Goal: Information Seeking & Learning: Learn about a topic

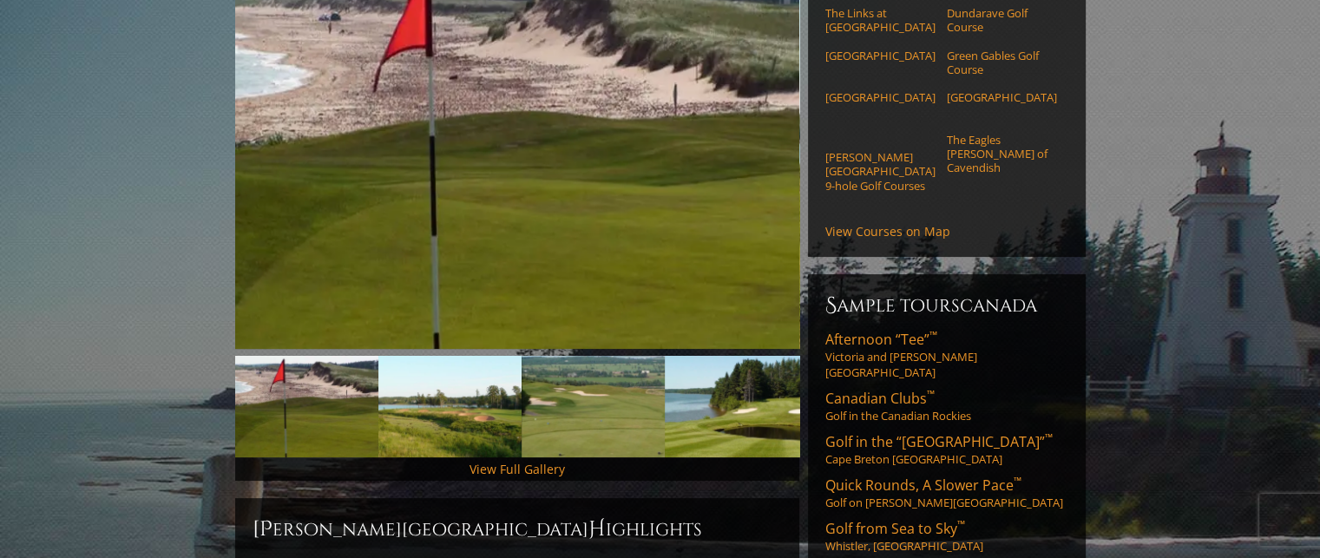
scroll to position [260, 0]
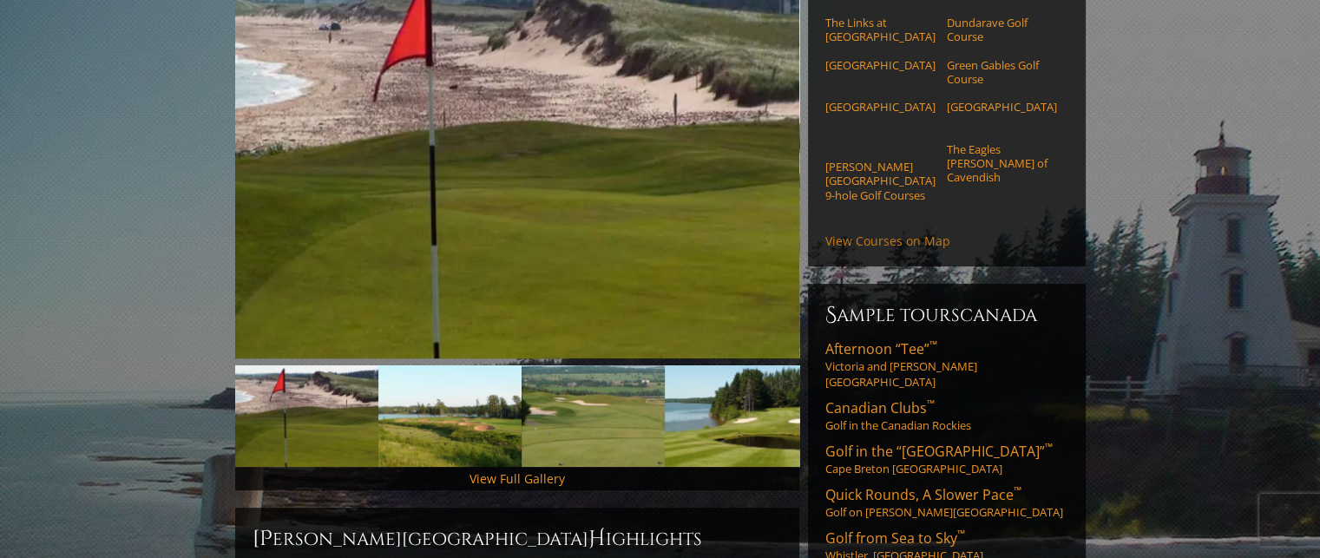
click at [880, 249] on link "View Courses on Map" at bounding box center [887, 241] width 125 height 16
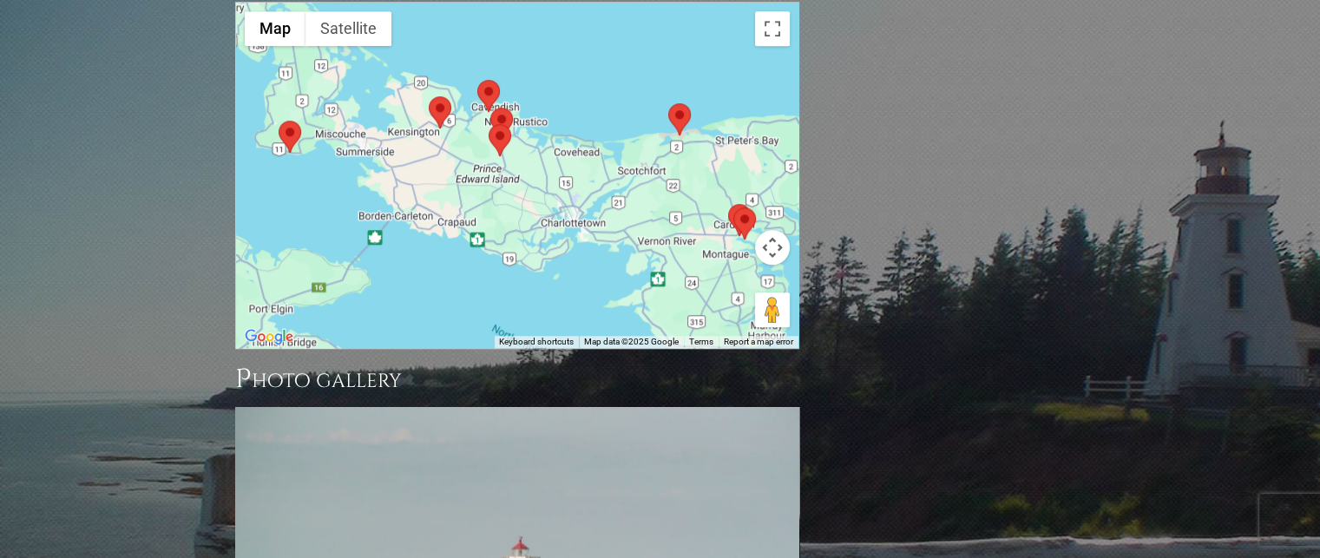
scroll to position [1536, 0]
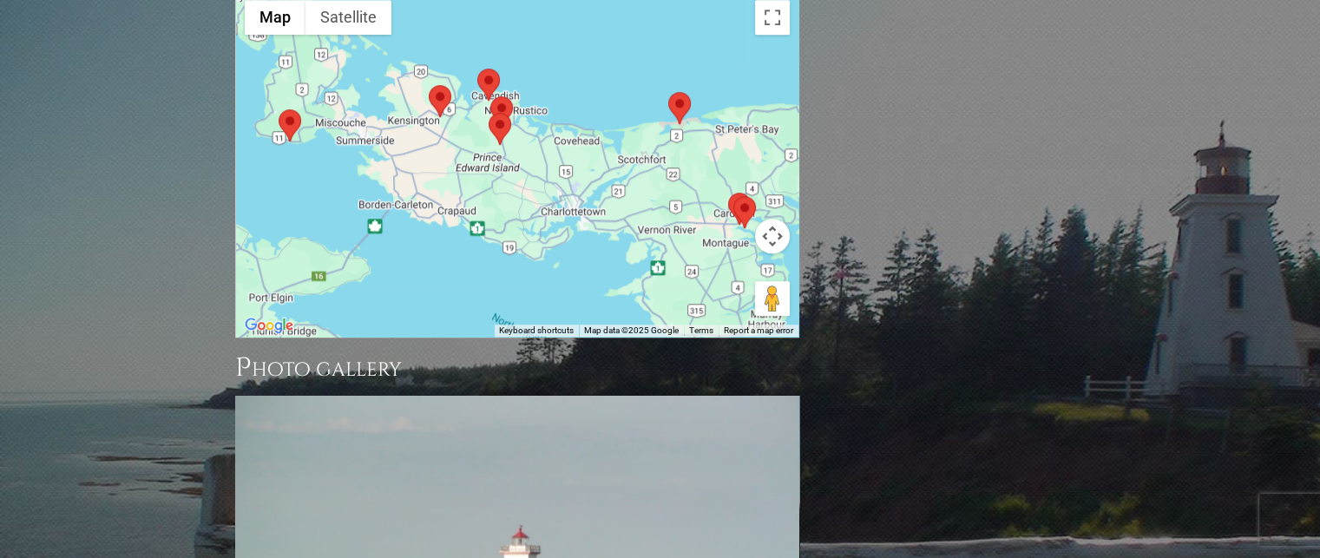
click at [588, 273] on div at bounding box center [517, 163] width 562 height 345
click at [608, 205] on div at bounding box center [517, 163] width 562 height 345
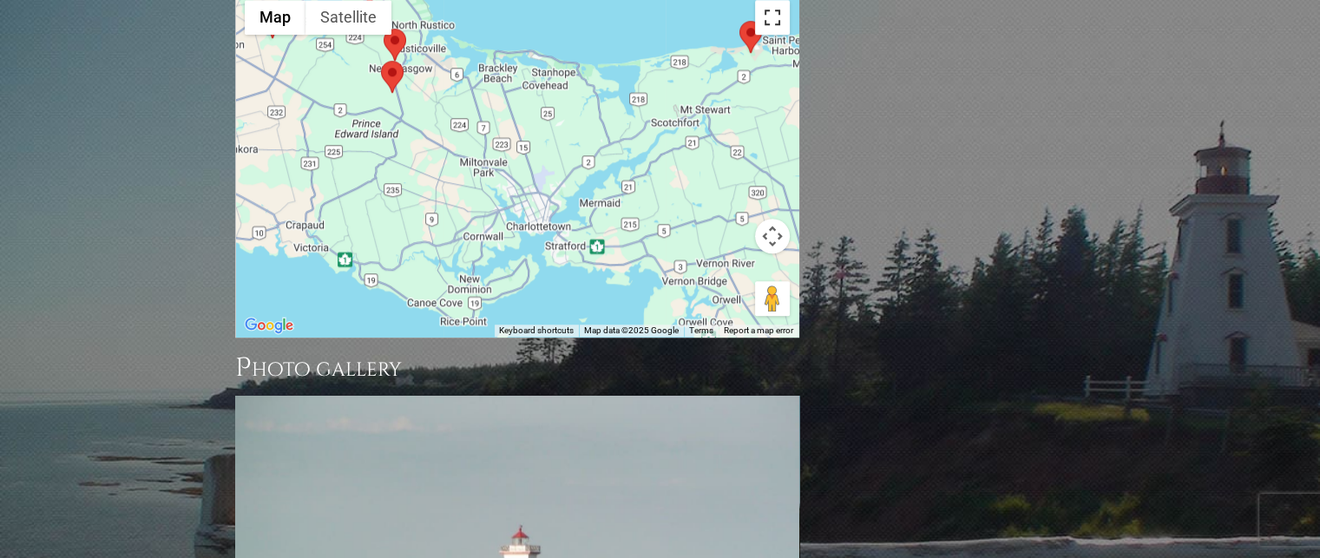
click at [775, 25] on button "Toggle fullscreen view" at bounding box center [772, 17] width 35 height 35
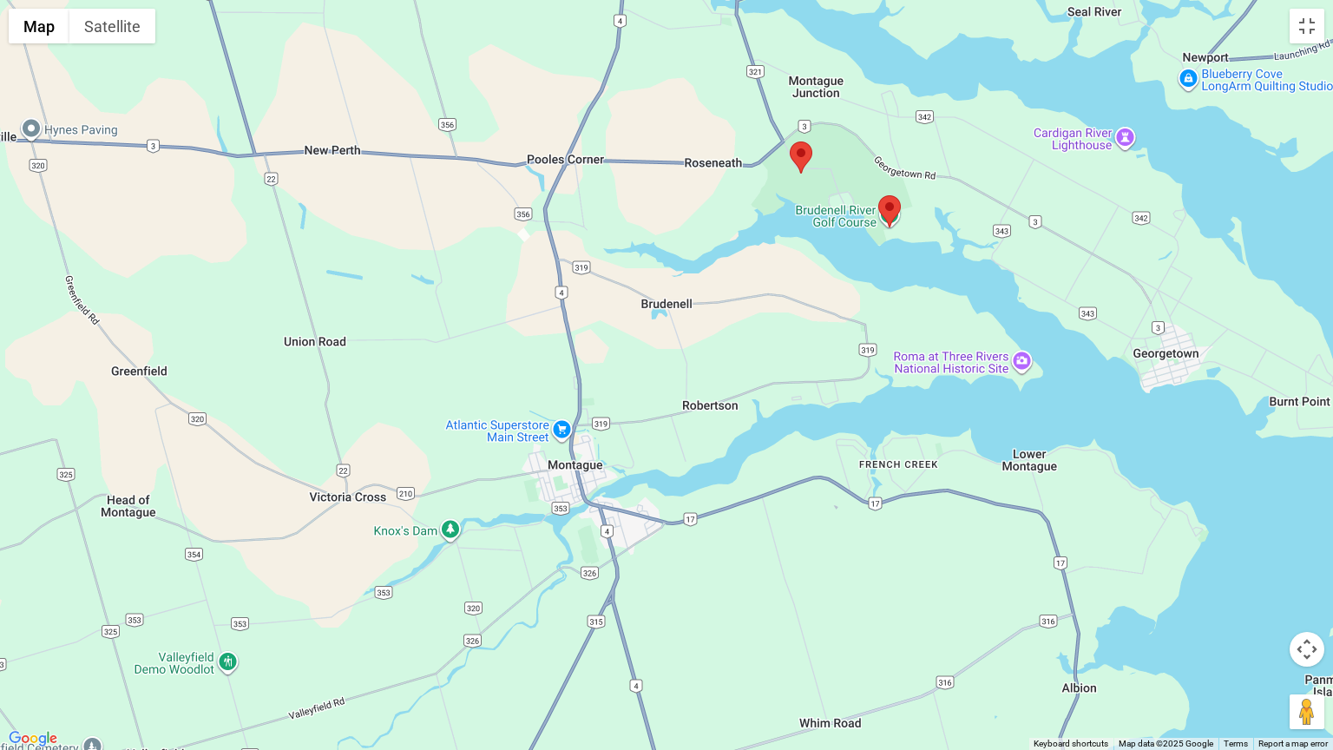
click at [790, 141] on area at bounding box center [790, 141] width 0 height 0
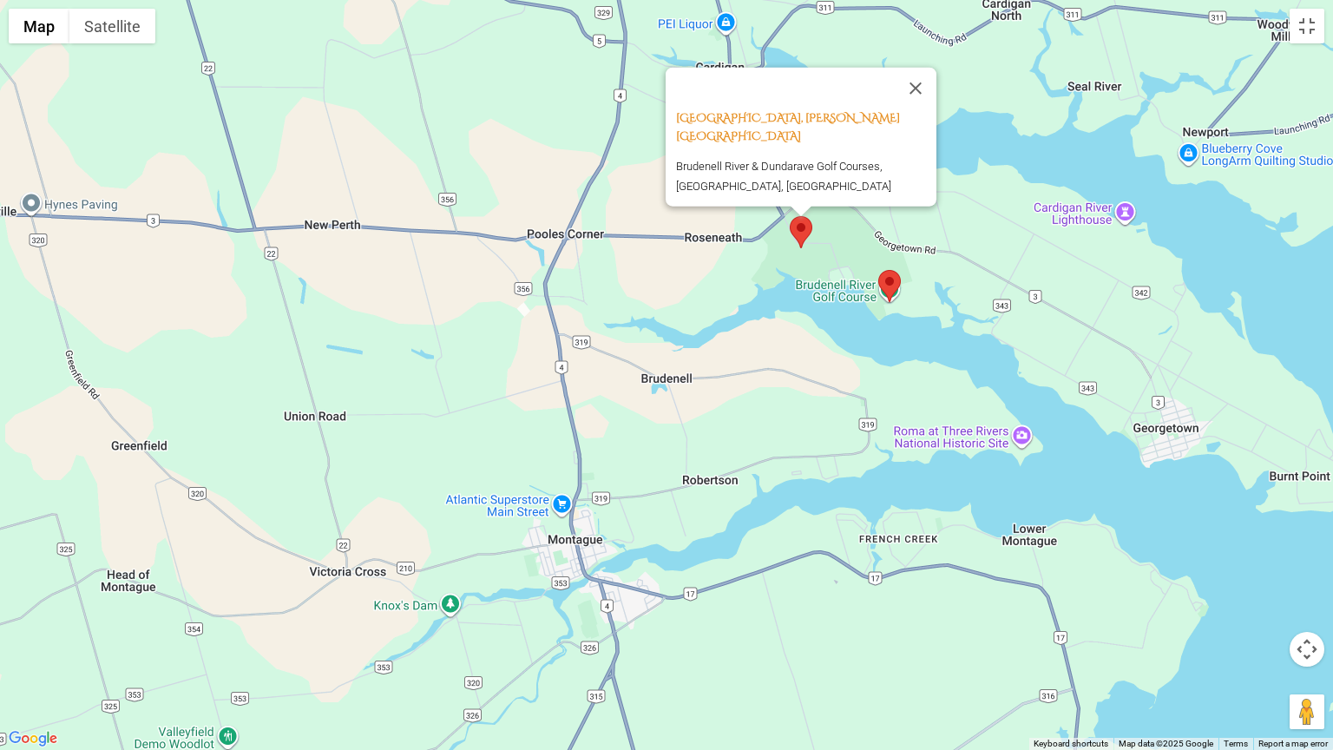
click at [878, 270] on area at bounding box center [878, 270] width 0 height 0
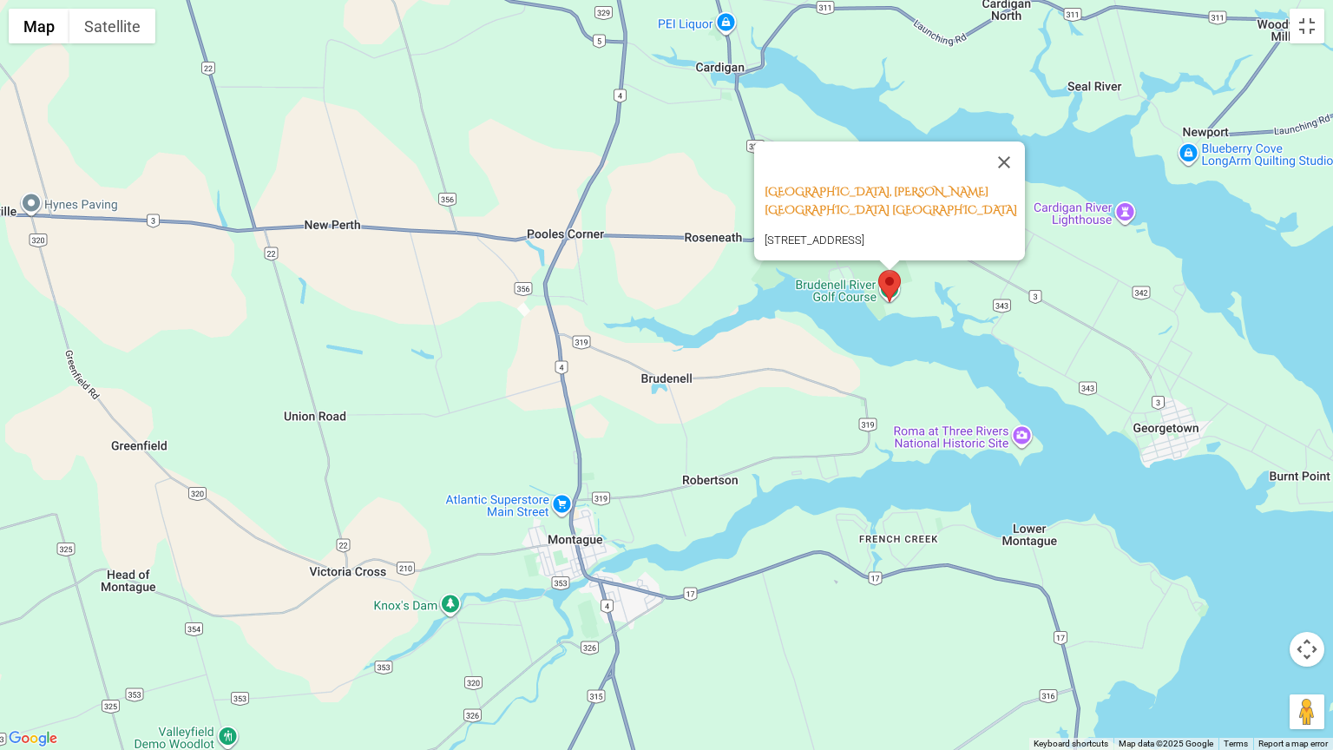
click at [878, 270] on area at bounding box center [878, 270] width 0 height 0
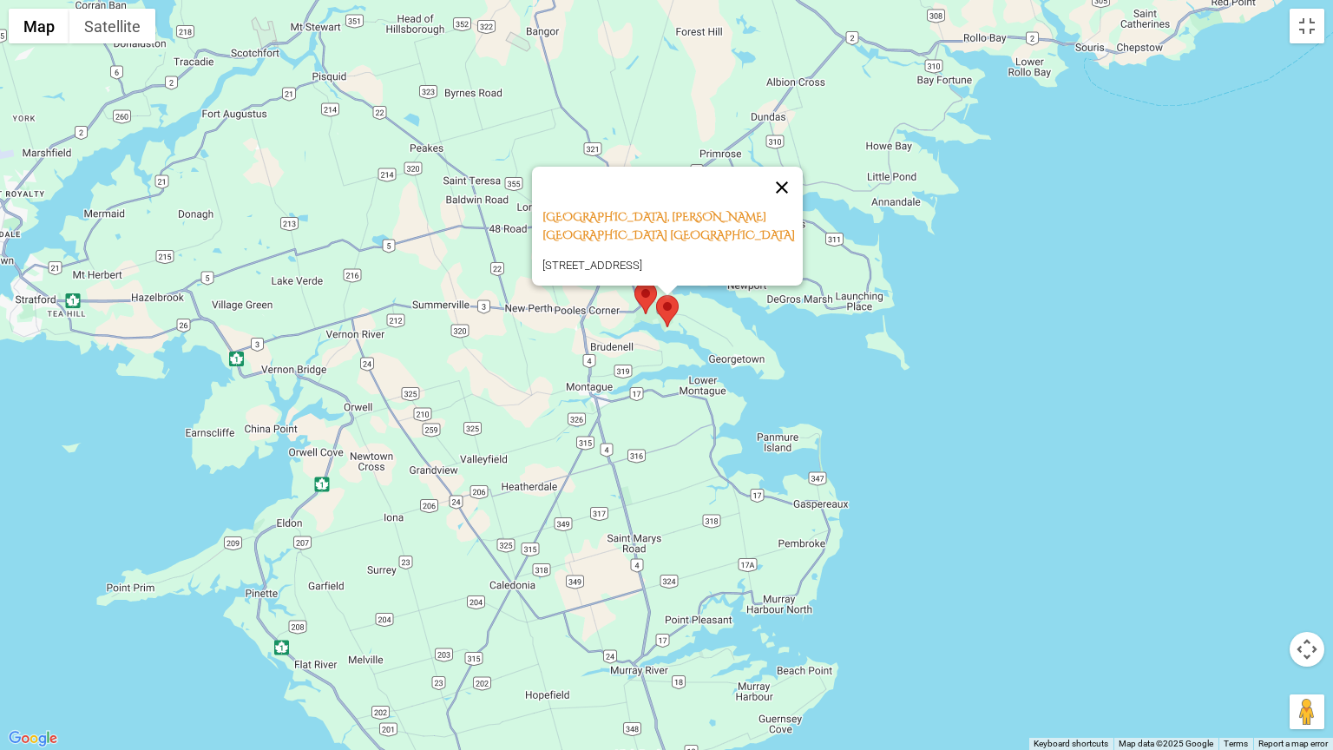
click at [786, 170] on button "Close" at bounding box center [782, 188] width 42 height 42
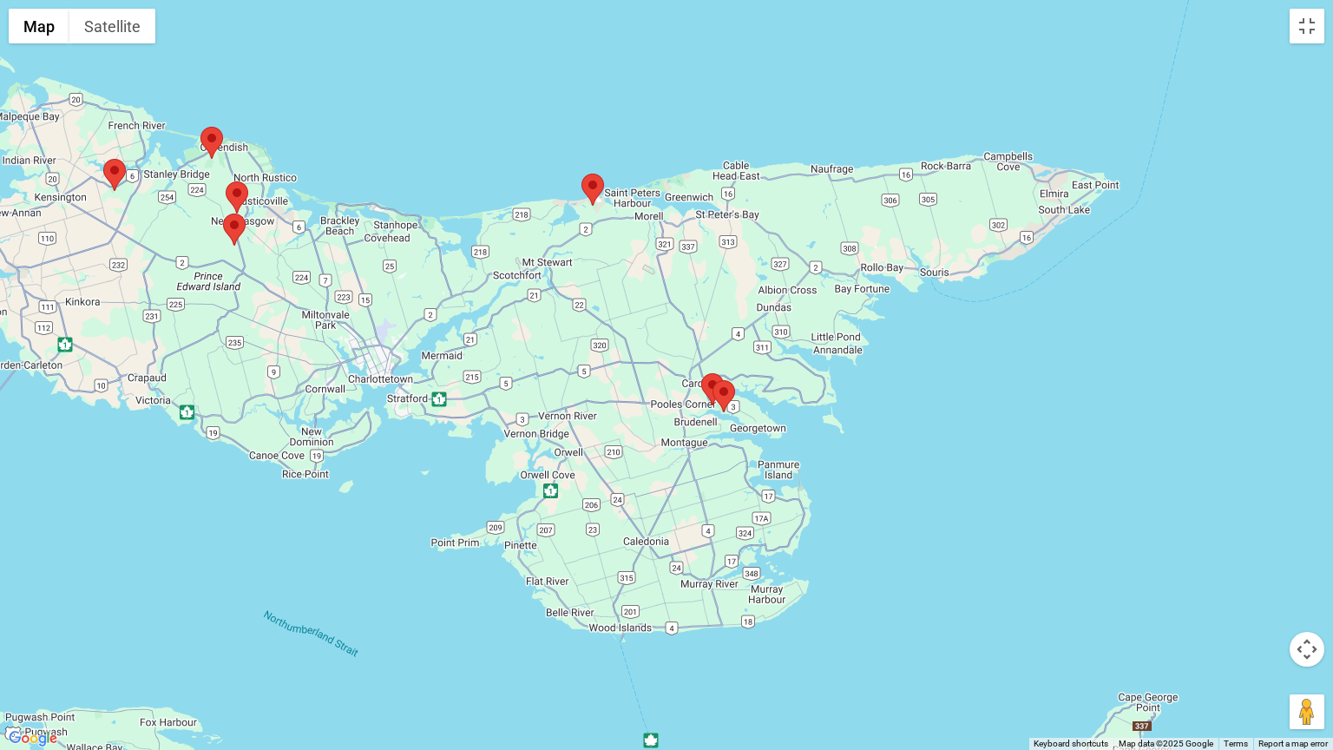
drag, startPoint x: 455, startPoint y: 271, endPoint x: 596, endPoint y: 334, distance: 155.0
click at [596, 334] on div at bounding box center [666, 375] width 1333 height 750
click at [226, 181] on area at bounding box center [226, 181] width 0 height 0
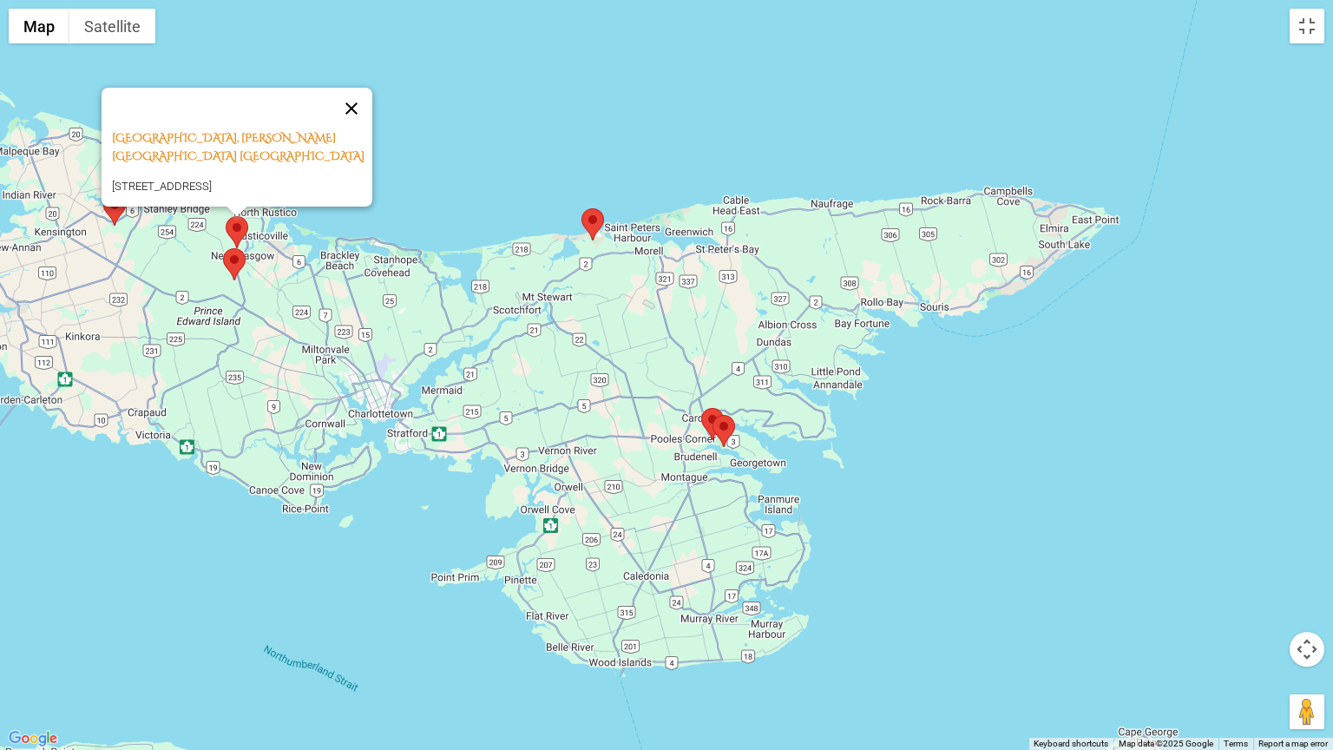
click at [359, 88] on button "Close" at bounding box center [352, 109] width 42 height 42
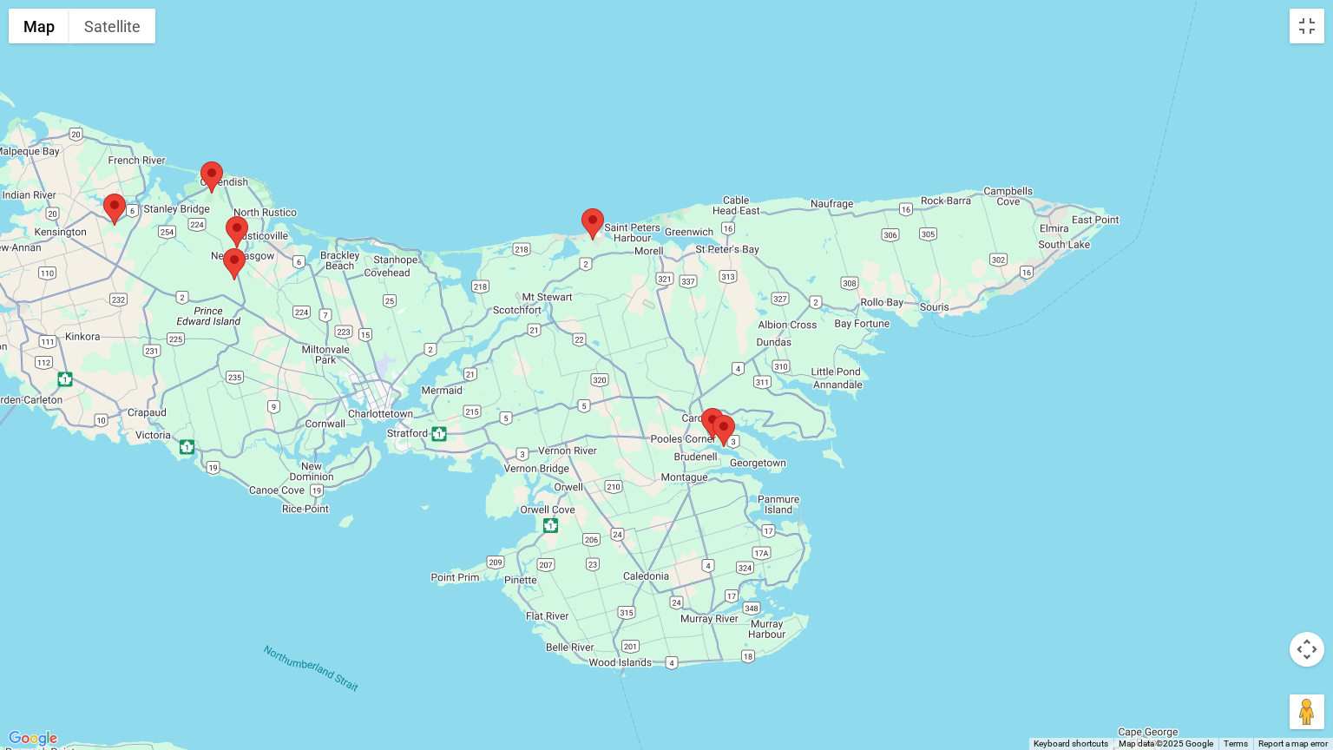
click at [223, 248] on area at bounding box center [223, 248] width 0 height 0
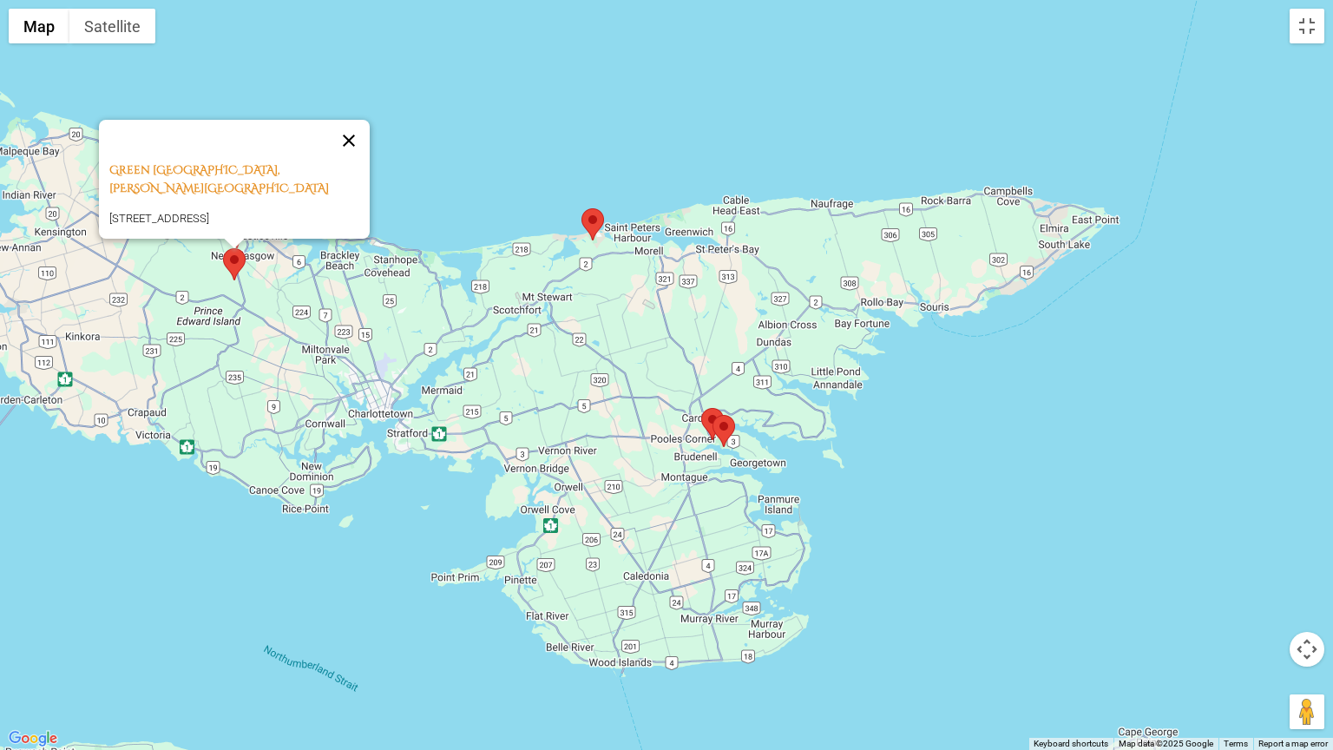
click at [350, 135] on button "Close" at bounding box center [349, 141] width 42 height 42
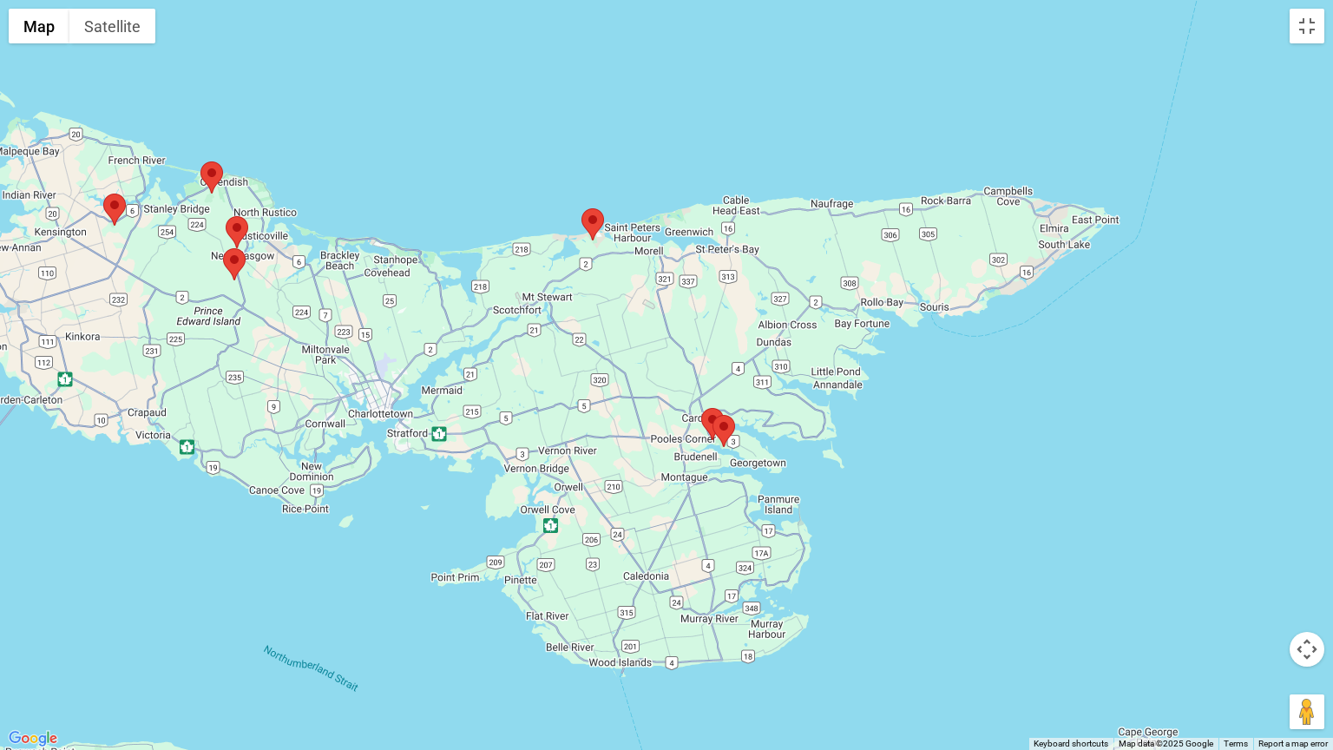
click at [201, 161] on area at bounding box center [201, 161] width 0 height 0
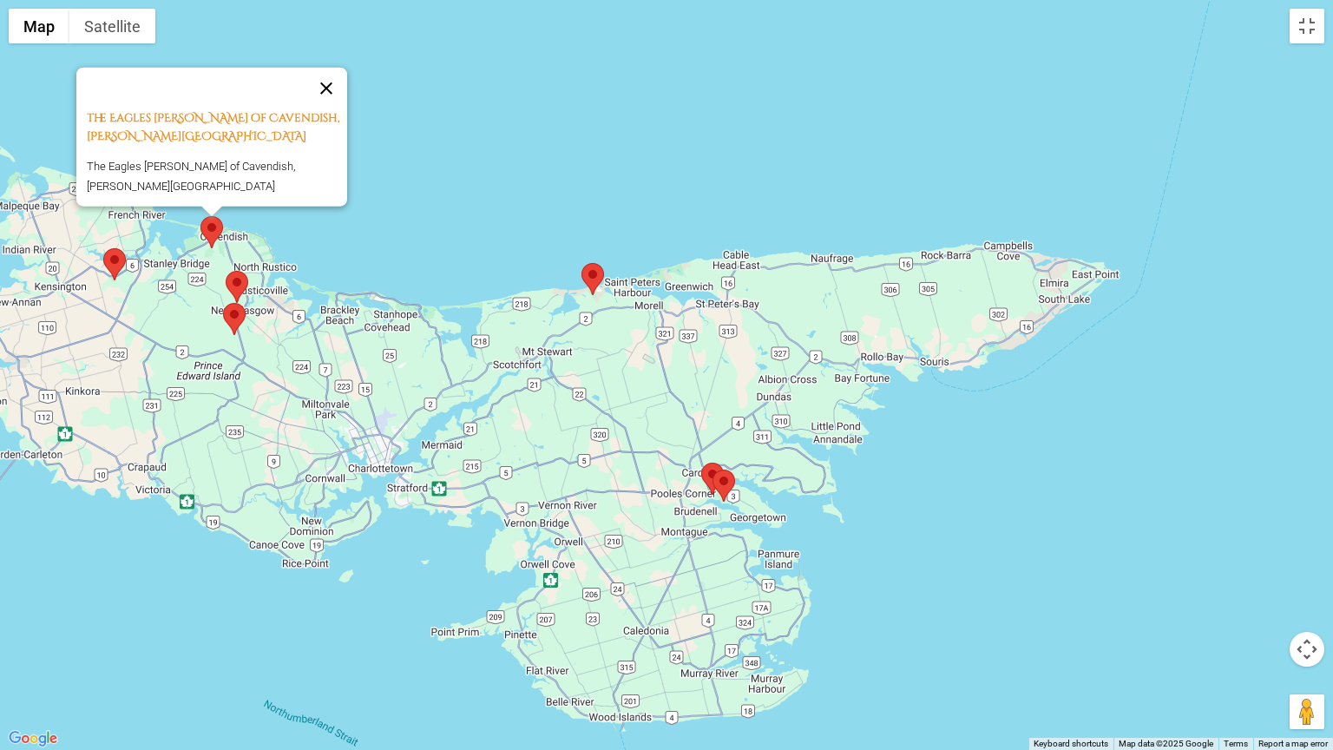
click at [329, 69] on button "Close" at bounding box center [327, 89] width 42 height 42
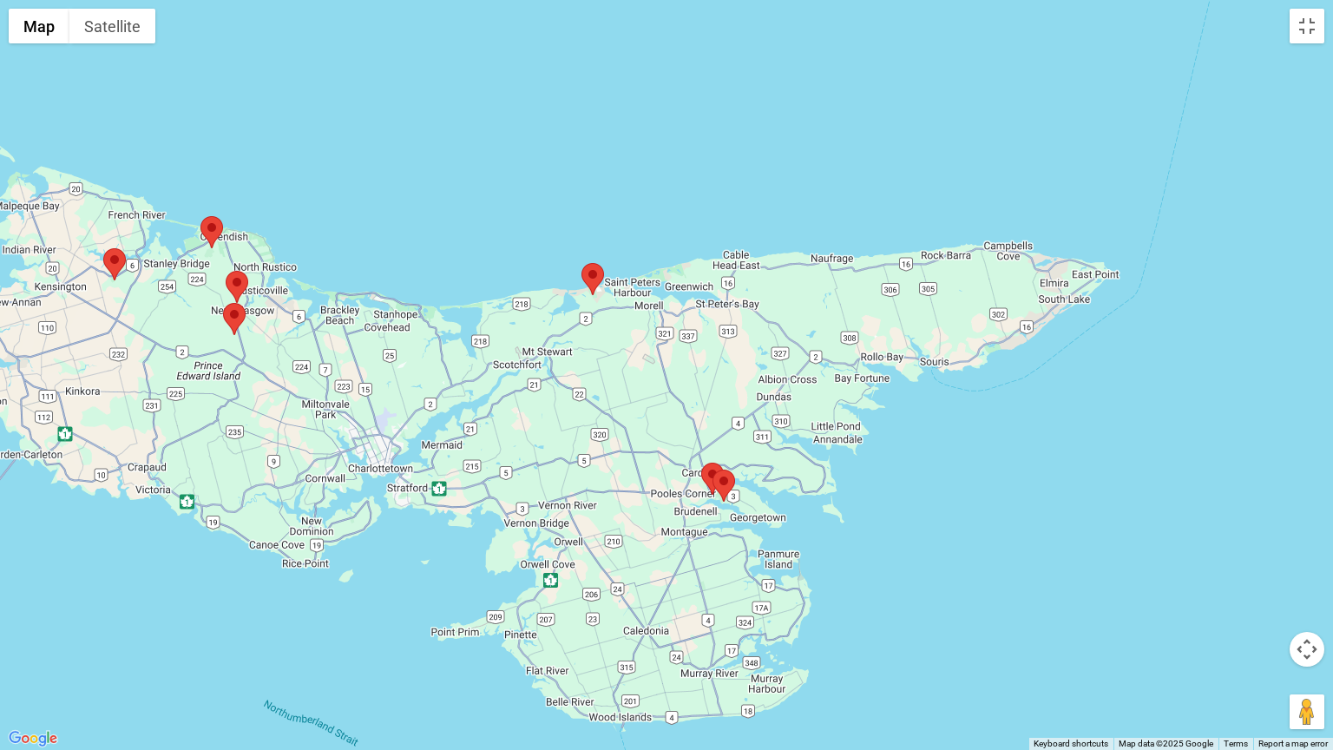
click at [103, 248] on area at bounding box center [103, 248] width 0 height 0
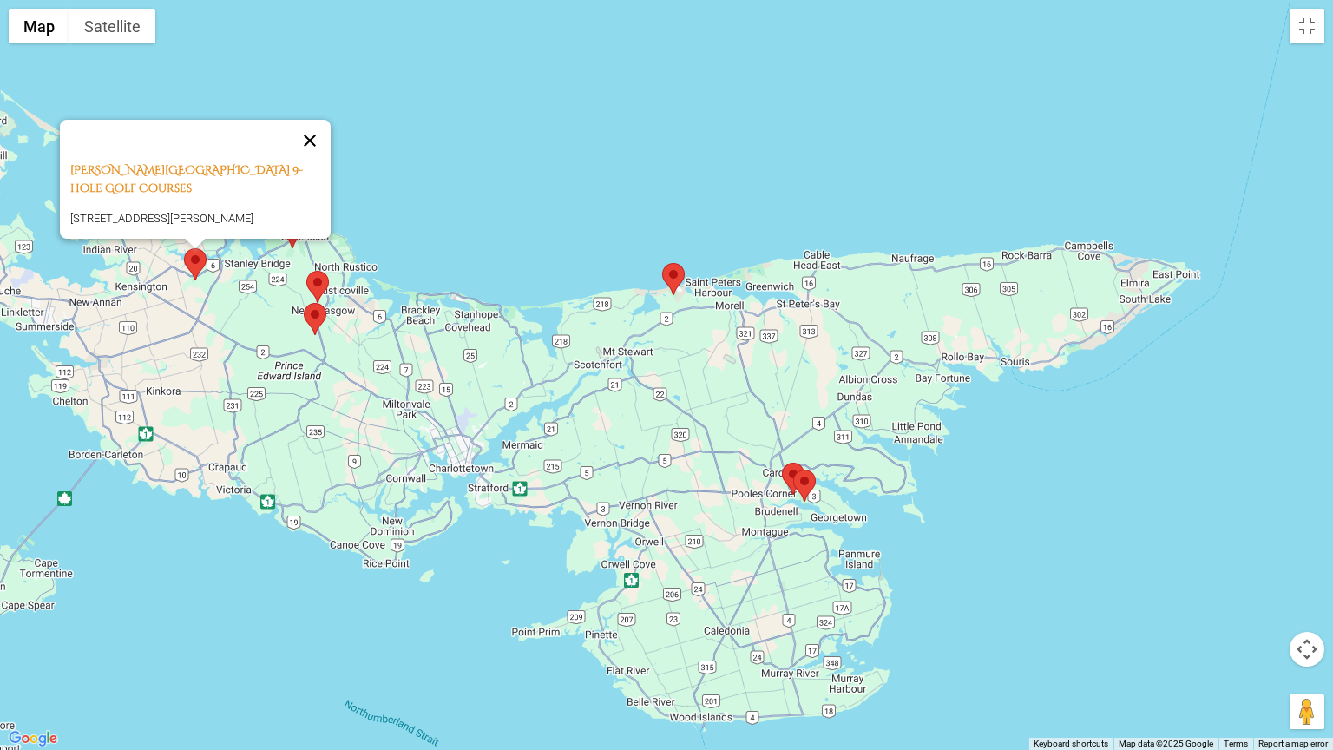
click at [313, 121] on button "Close" at bounding box center [310, 141] width 42 height 42
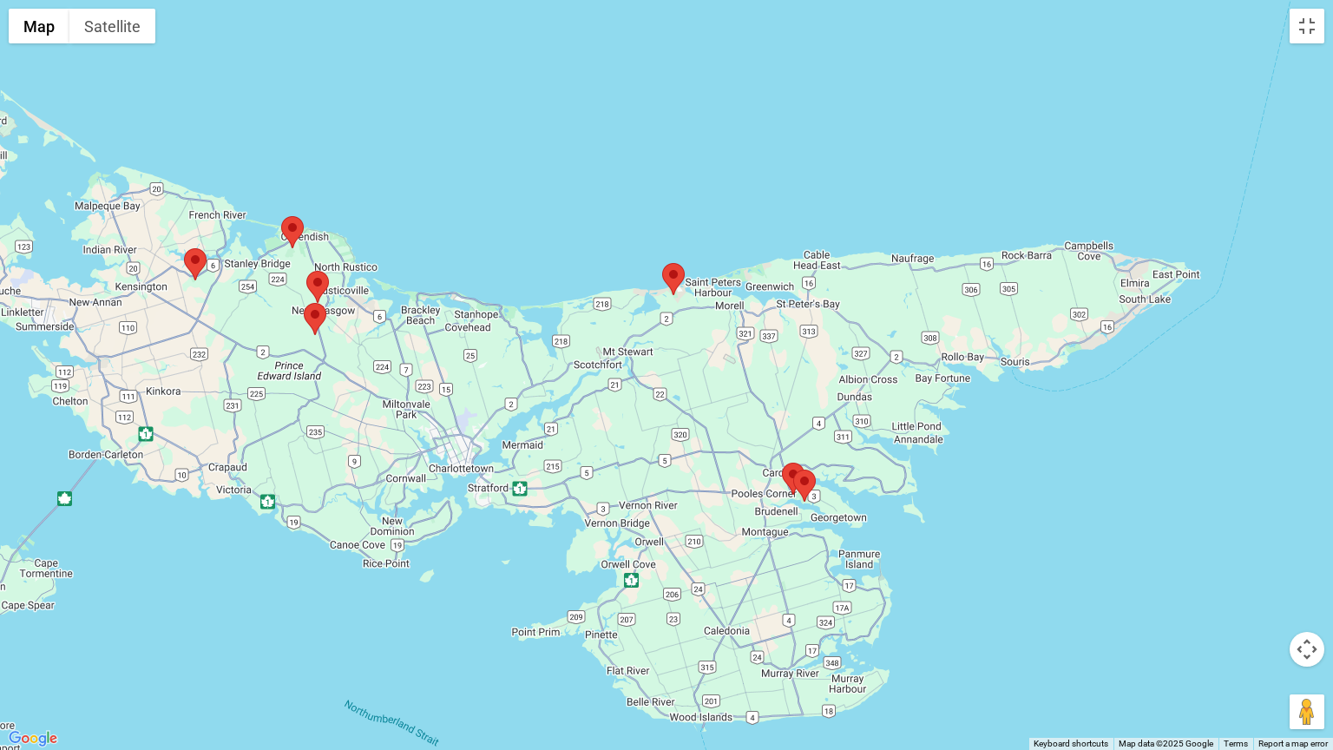
click at [662, 263] on area at bounding box center [662, 263] width 0 height 0
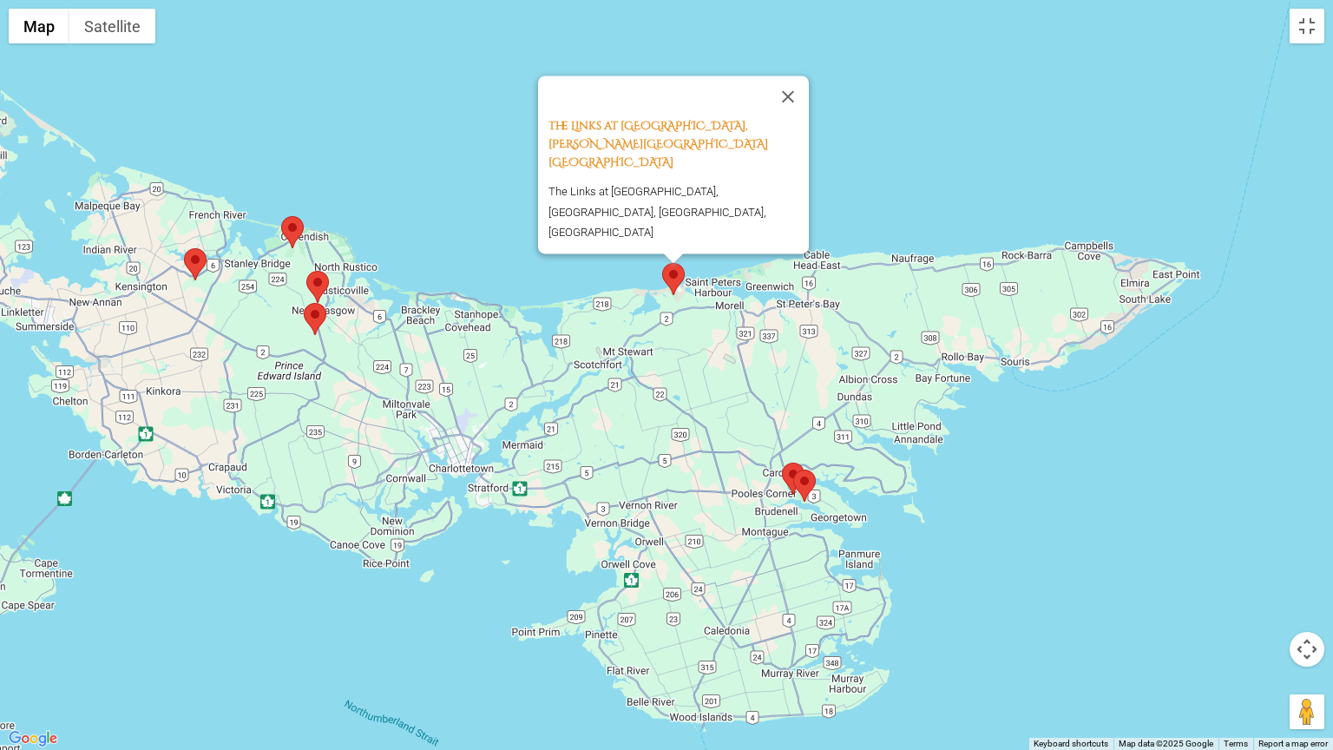
click at [791, 117] on button "Close" at bounding box center [788, 97] width 42 height 42
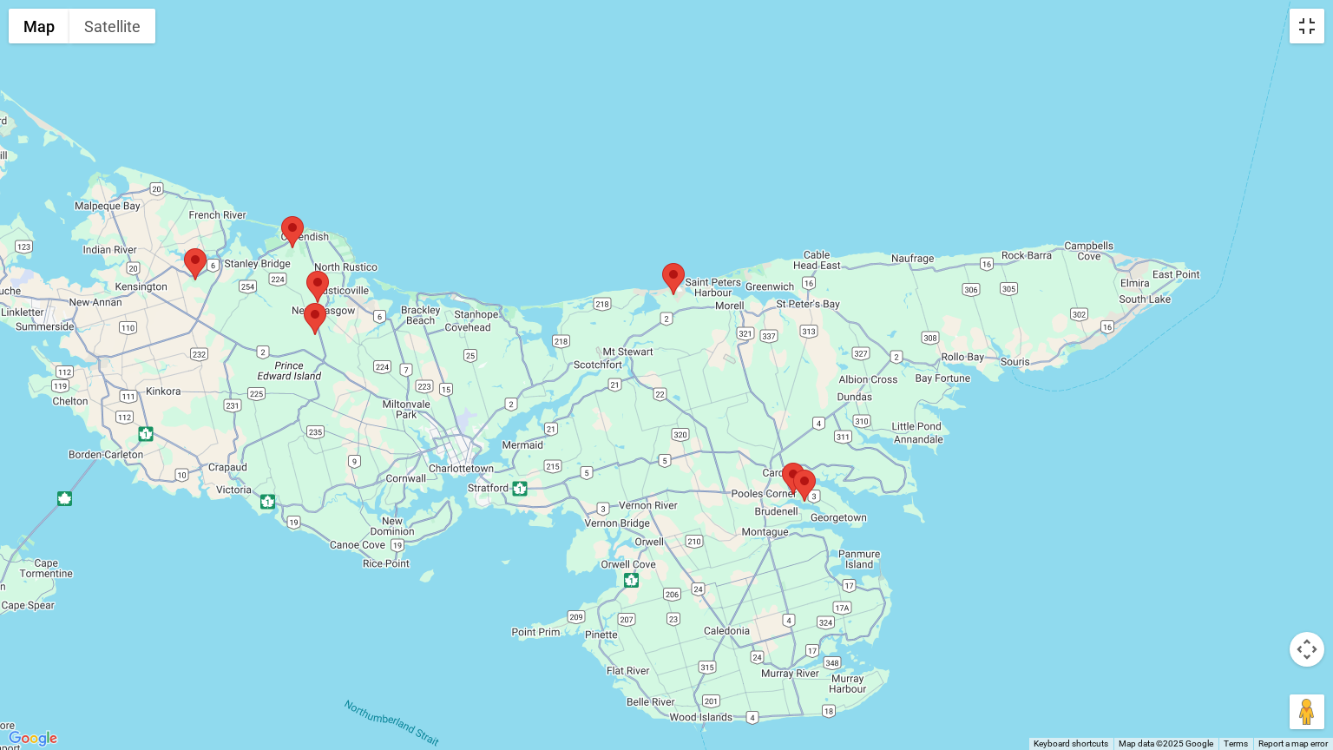
click at [1305, 27] on button "Toggle fullscreen view" at bounding box center [1307, 26] width 35 height 35
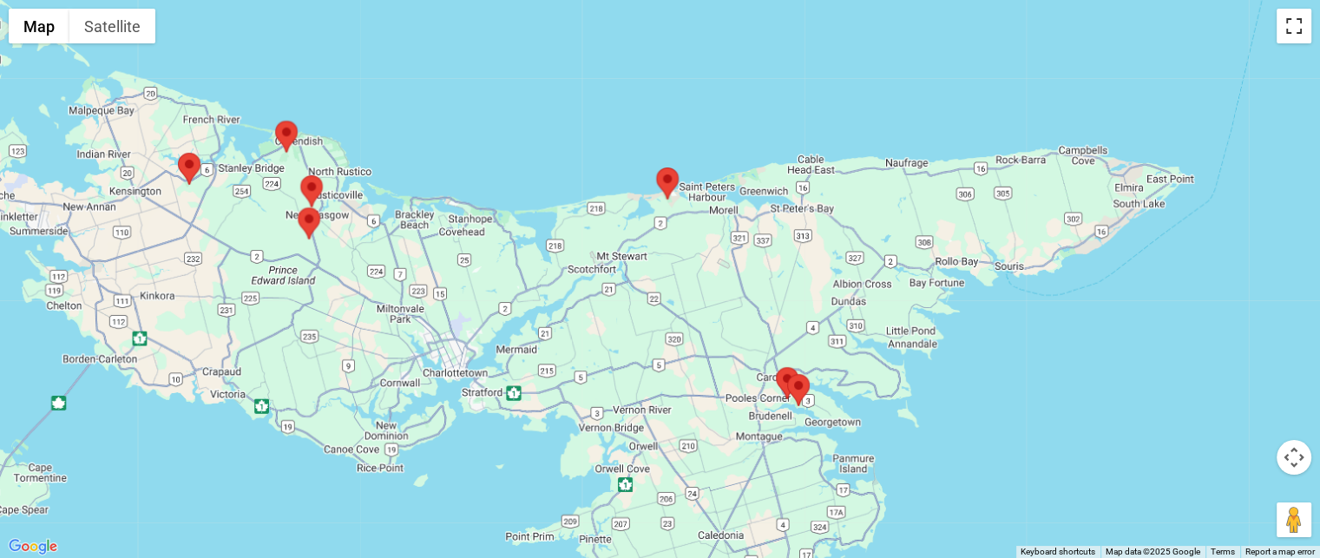
scroll to position [660, 0]
